Goal: Navigation & Orientation: Find specific page/section

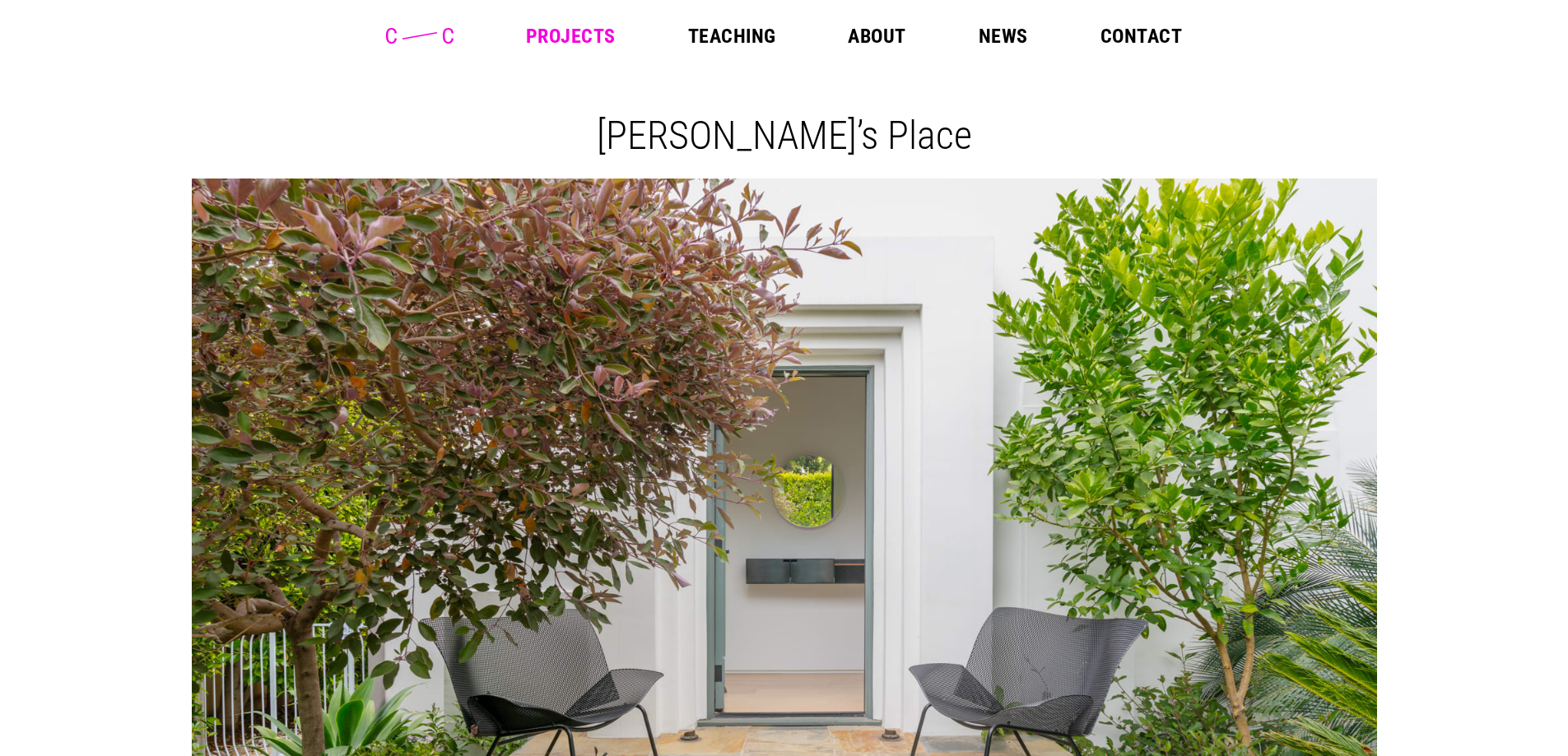
scroll to position [5433, 0]
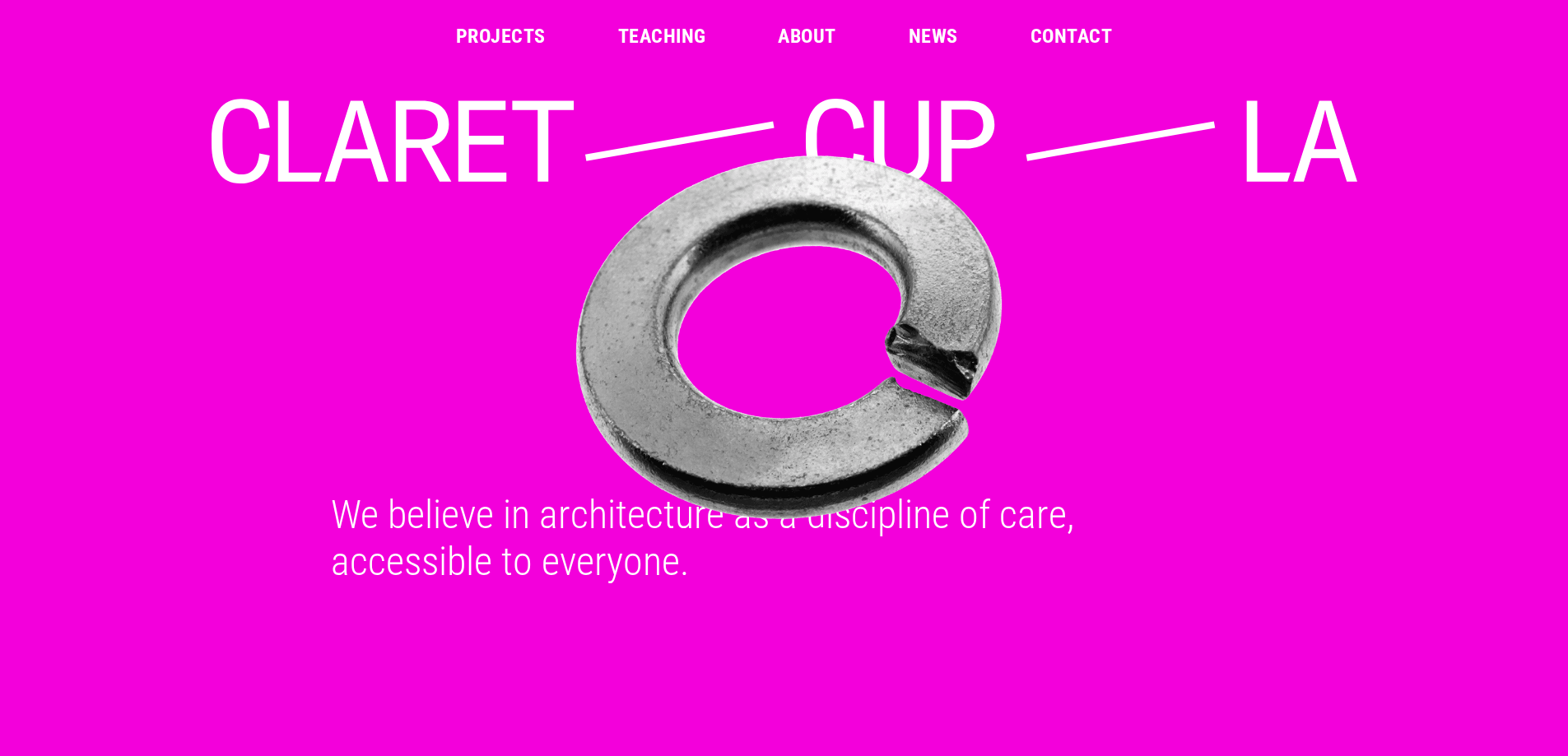
click at [479, 33] on link "Projects" at bounding box center [500, 36] width 89 height 20
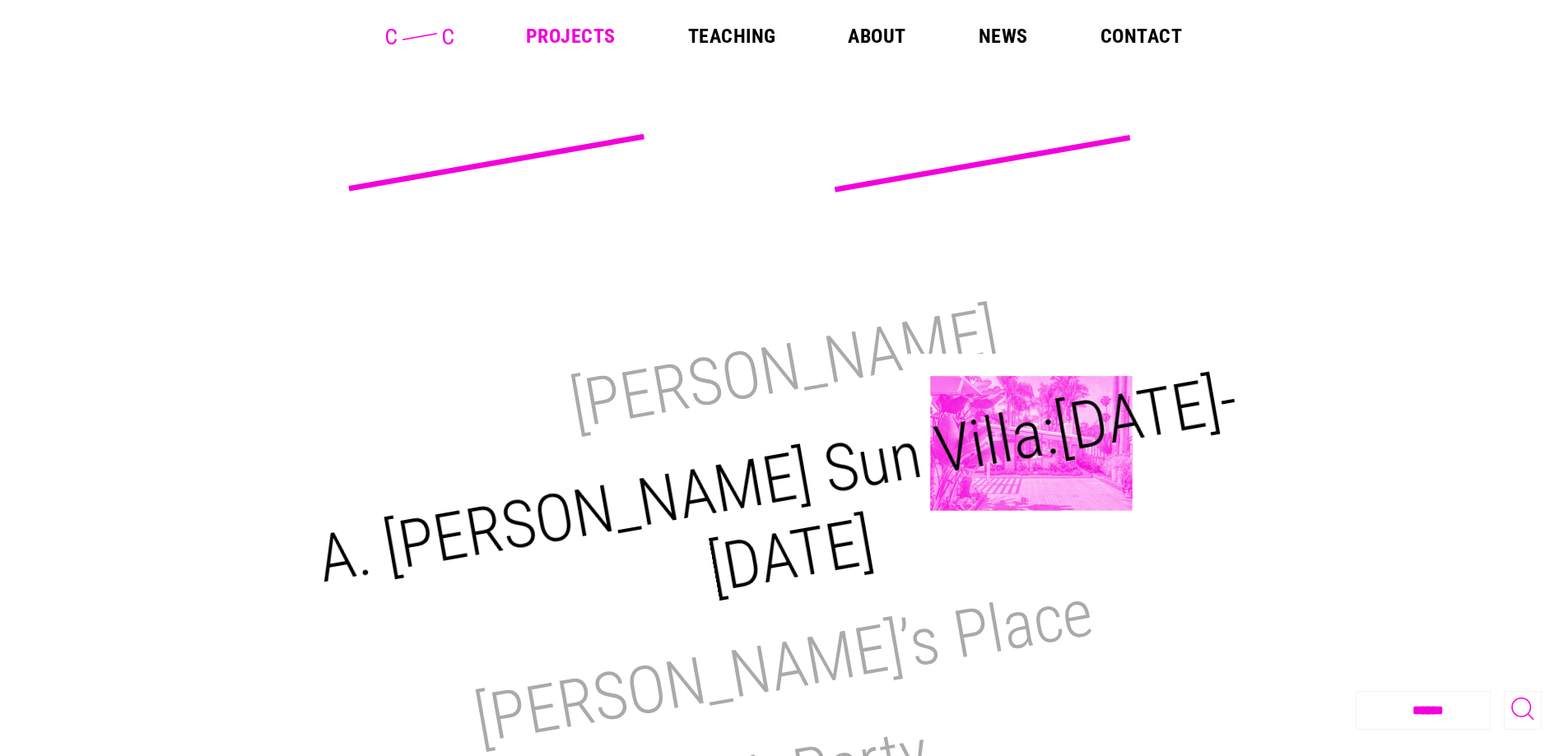
scroll to position [247, 0]
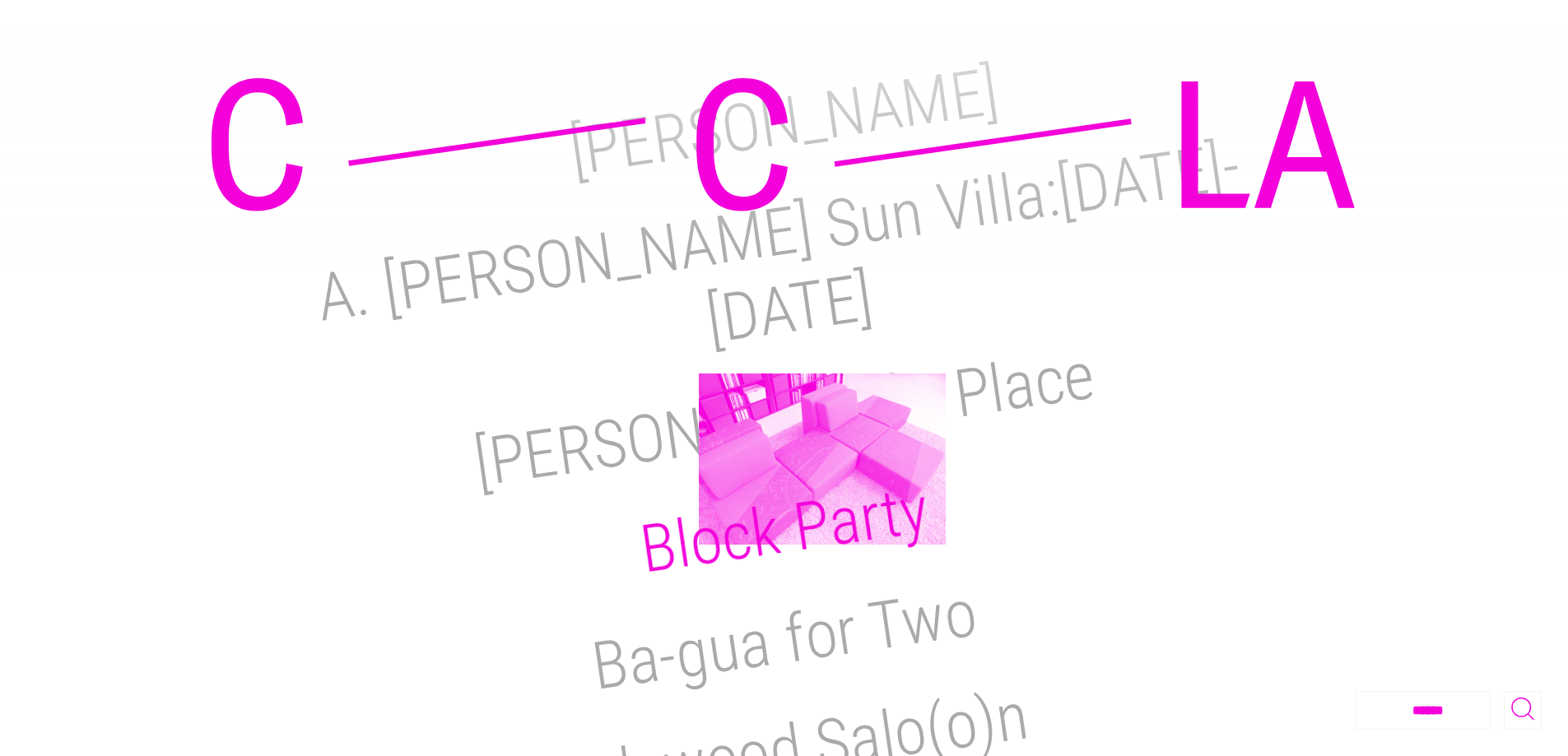
click at [822, 471] on h2 "Block Party" at bounding box center [784, 530] width 297 height 118
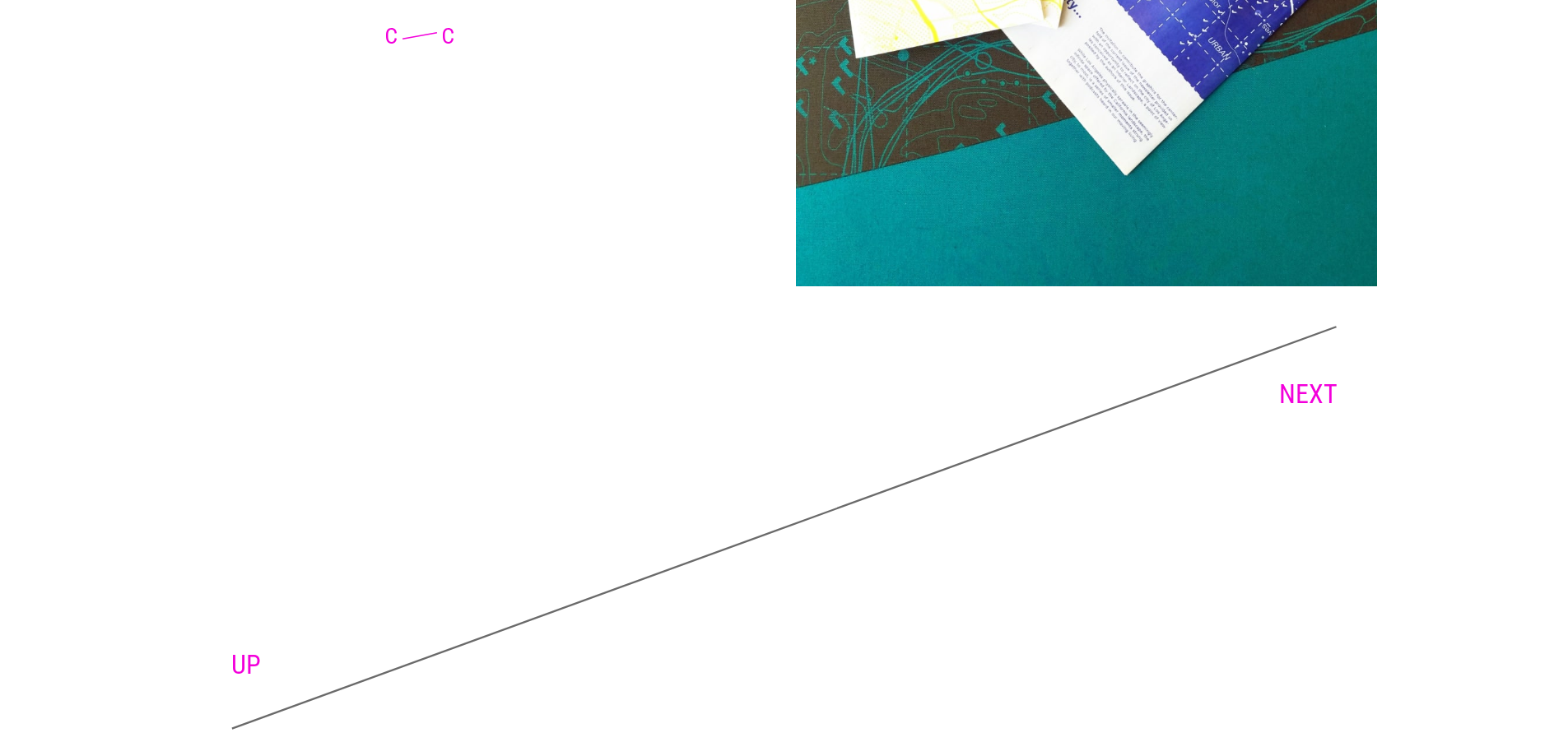
scroll to position [3673, 0]
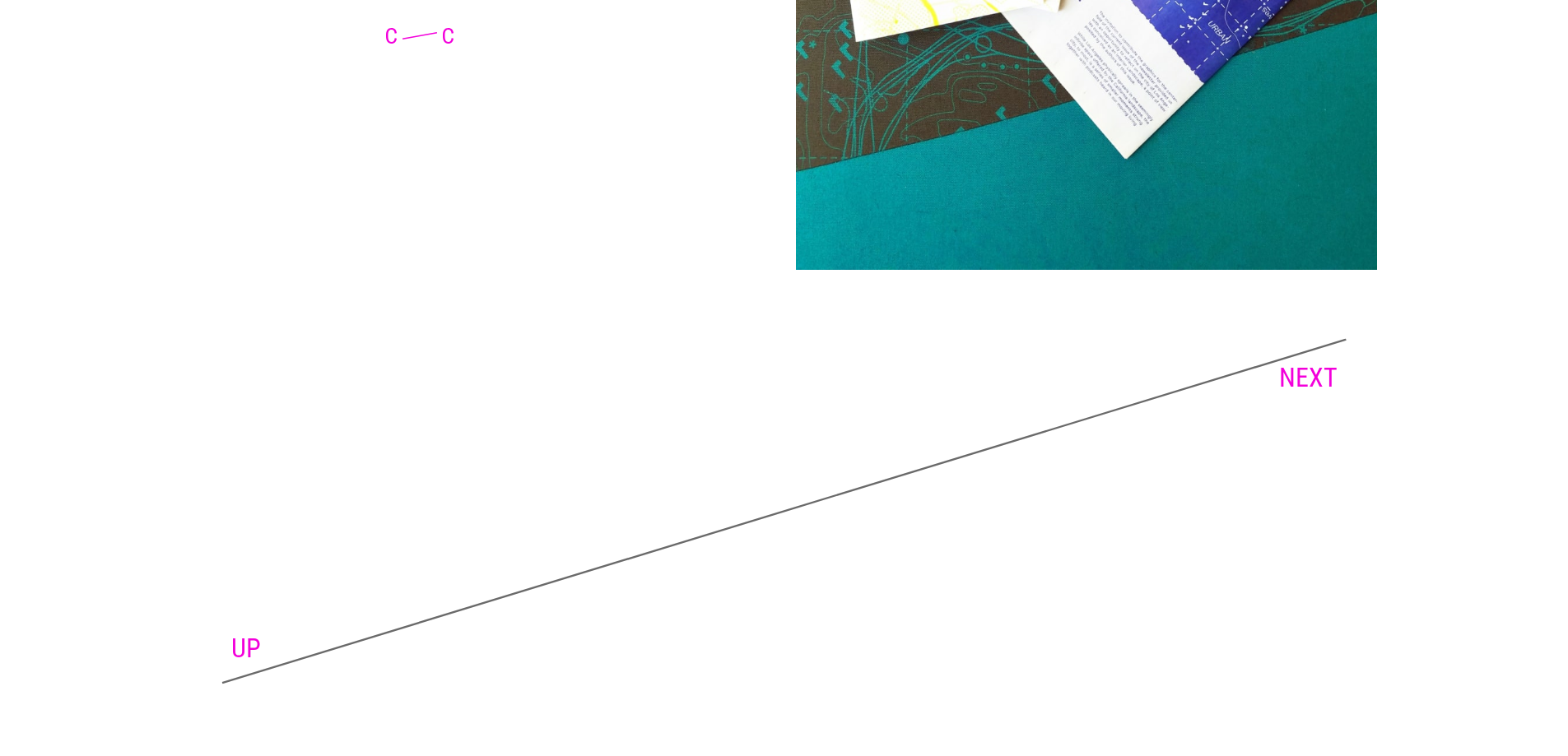
click at [1308, 381] on link "NEXT" at bounding box center [1307, 378] width 58 height 31
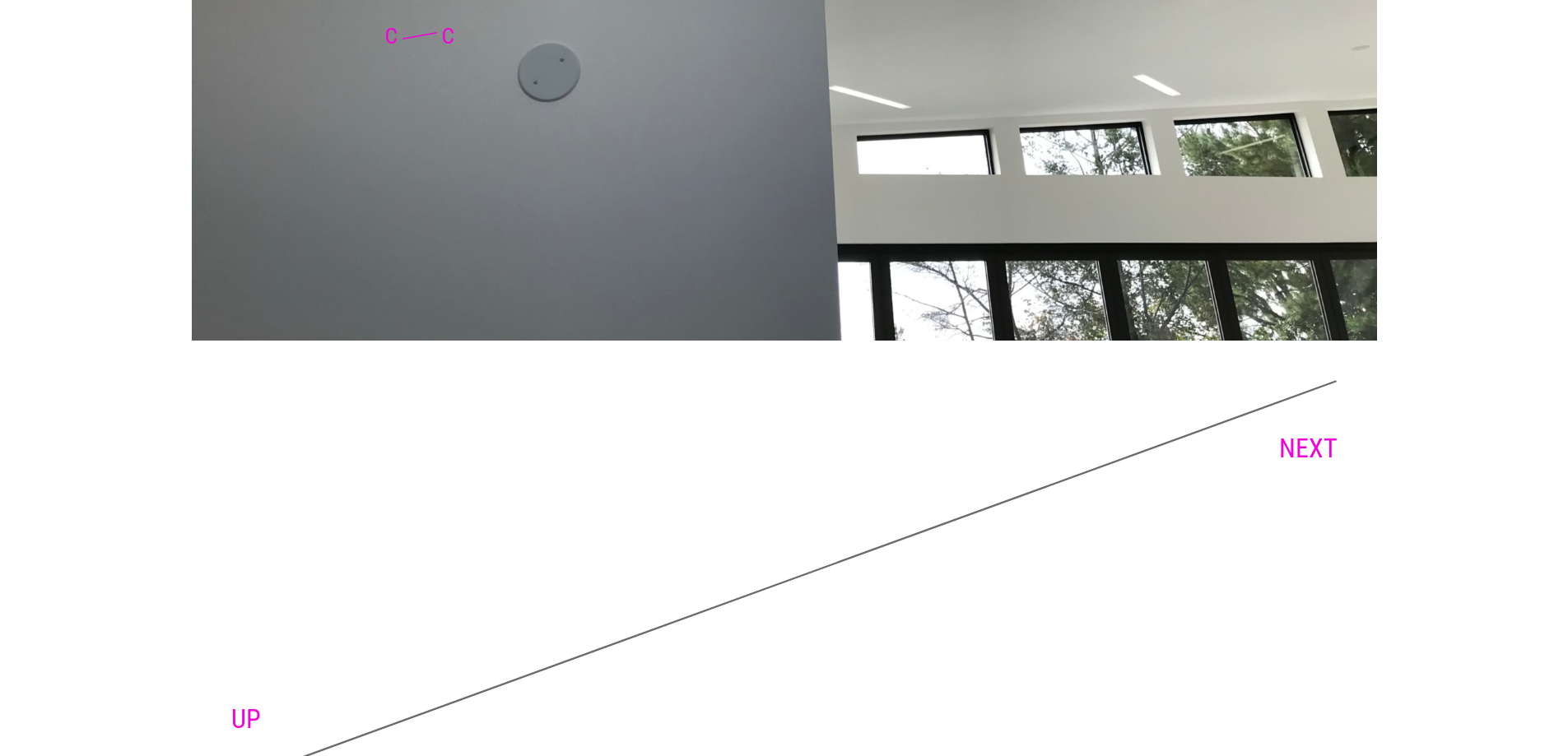
scroll to position [6420, 0]
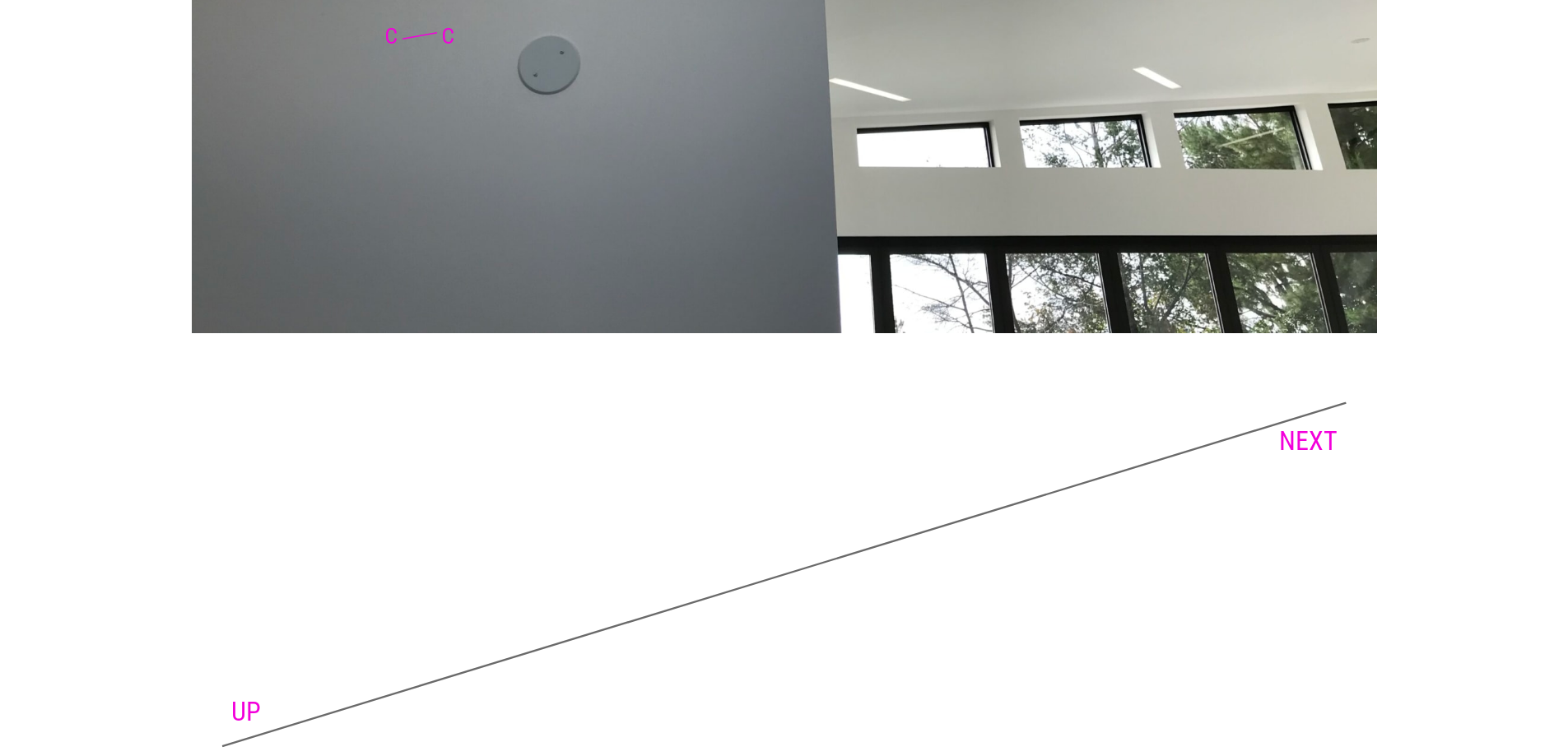
click at [1307, 436] on link "NEXT" at bounding box center [1307, 441] width 58 height 31
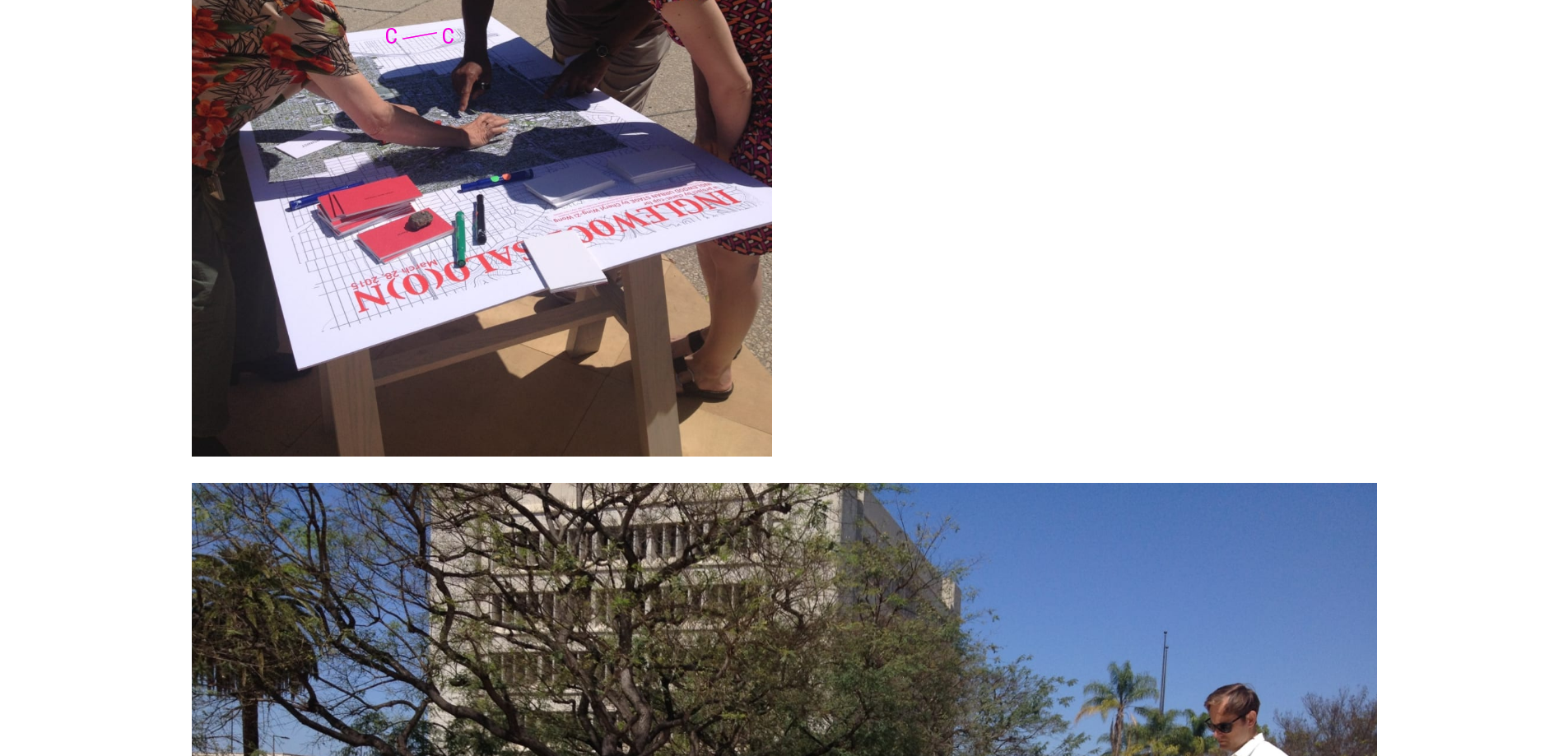
scroll to position [10300, 0]
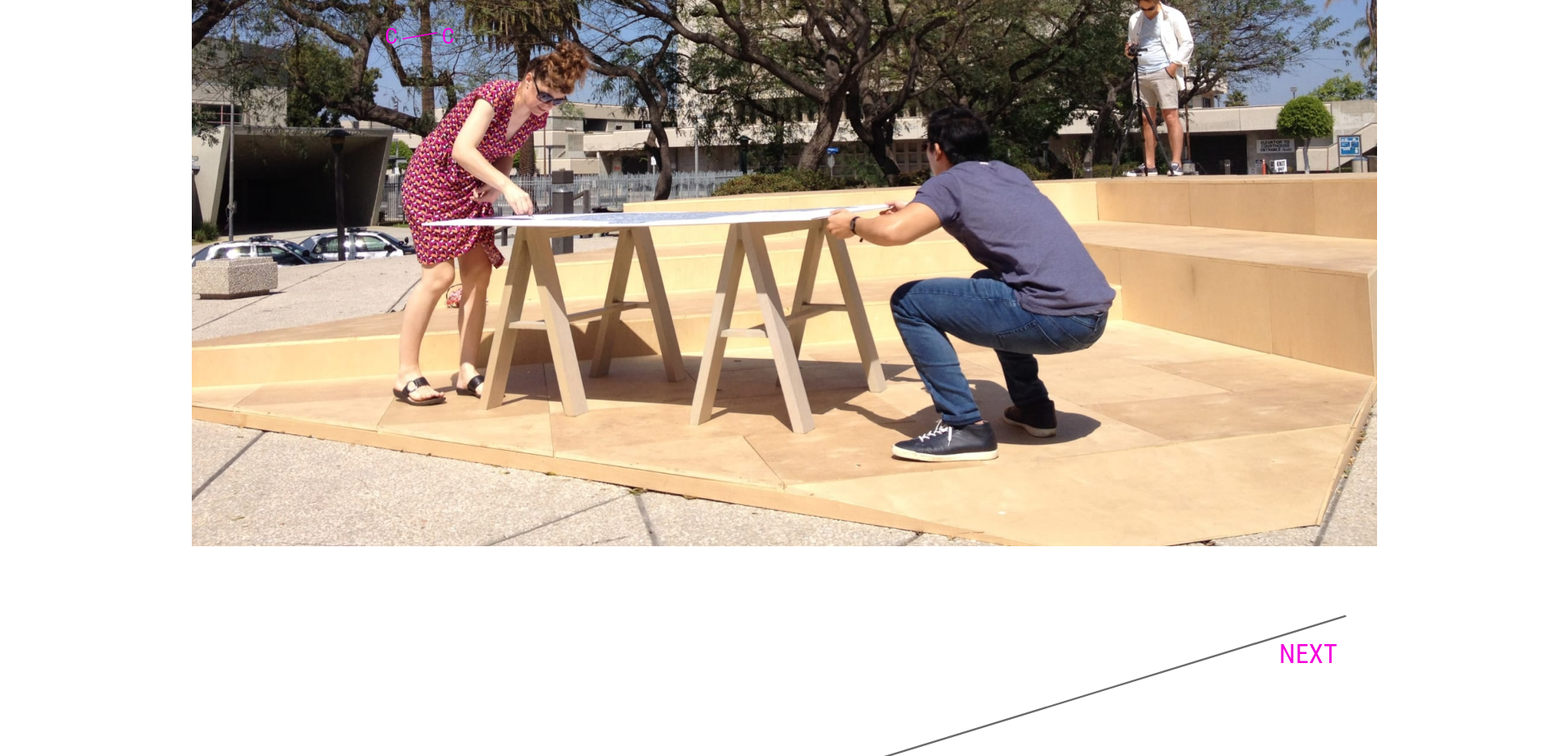
click at [1302, 639] on link "NEXT" at bounding box center [1307, 655] width 58 height 31
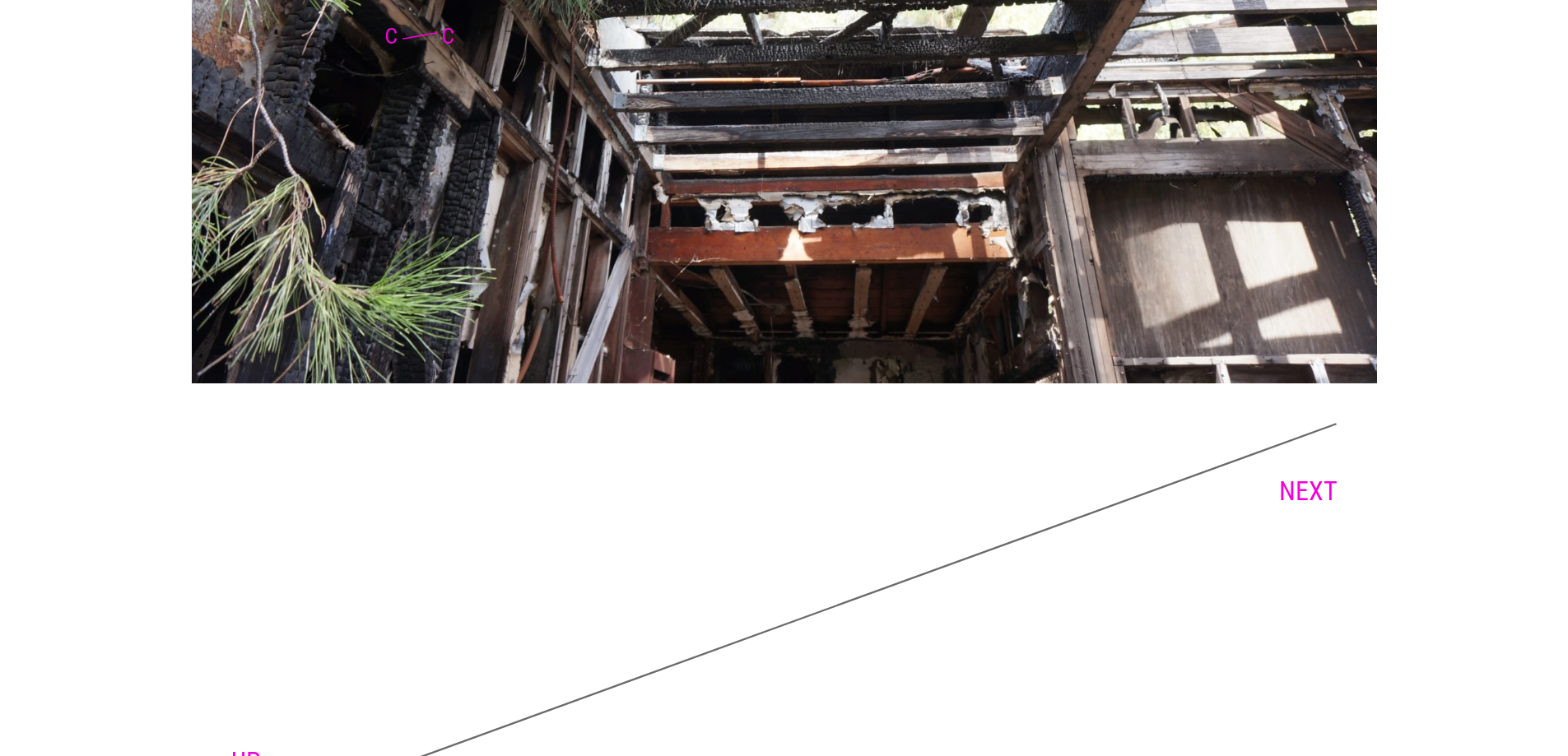
scroll to position [8626, 0]
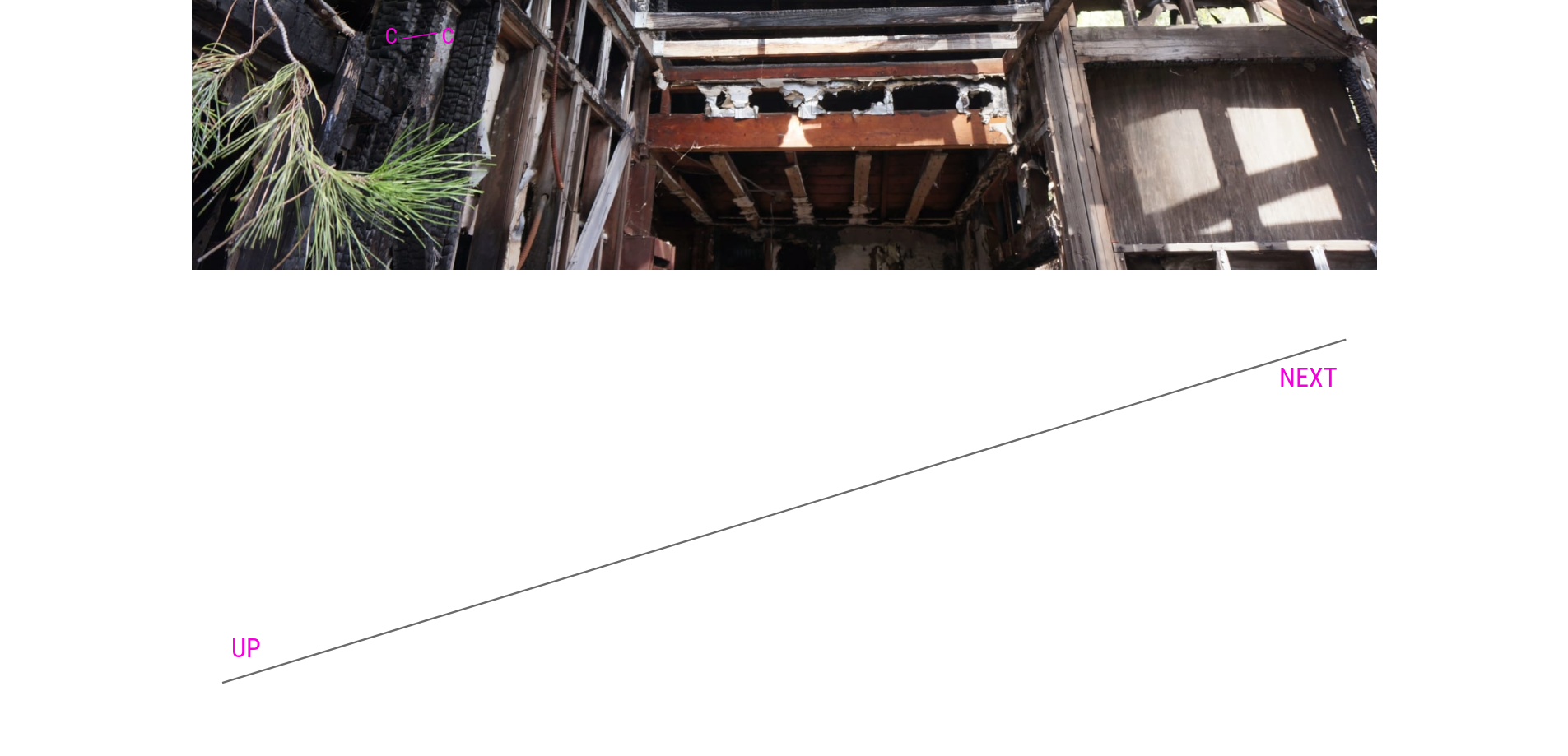
click at [1305, 386] on link "NEXT" at bounding box center [1307, 378] width 58 height 31
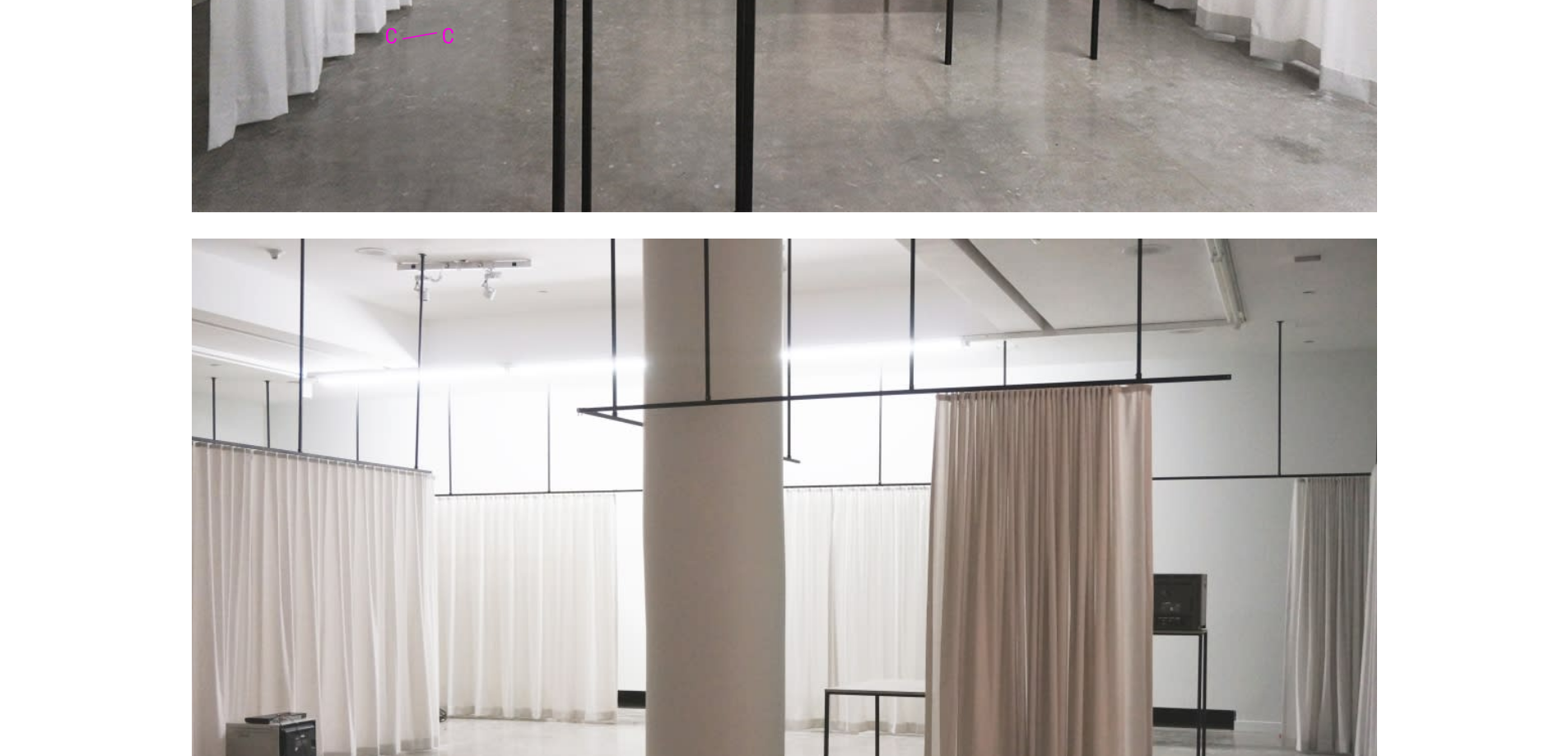
scroll to position [2140, 0]
